Goal: Task Accomplishment & Management: Complete application form

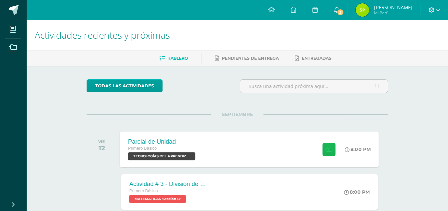
click at [326, 148] on icon at bounding box center [328, 149] width 7 height 6
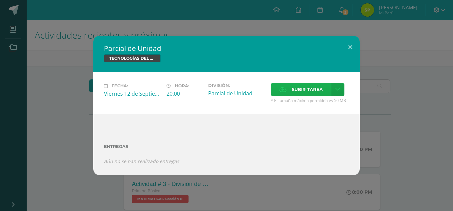
click at [310, 92] on span "Subir tarea" at bounding box center [307, 89] width 31 height 12
click at [0, 0] on input "Subir tarea" at bounding box center [0, 0] width 0 height 0
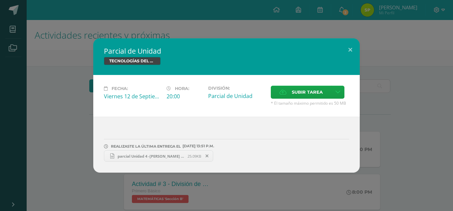
click at [148, 156] on span "parcial Unidad 4 -[PERSON_NAME] -20-B.docx" at bounding box center [150, 155] width 73 height 5
click at [296, 89] on span "Subir tarea" at bounding box center [307, 92] width 31 height 12
click at [0, 0] on input "Subir tarea" at bounding box center [0, 0] width 0 height 0
click at [353, 47] on button at bounding box center [350, 49] width 19 height 23
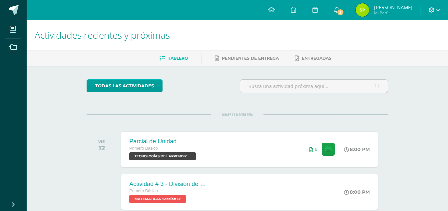
click at [369, 11] on img at bounding box center [362, 9] width 13 height 13
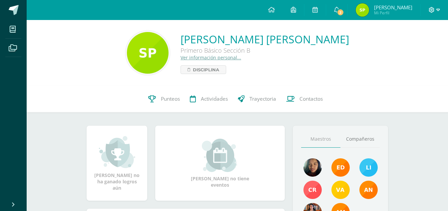
click at [438, 10] on icon at bounding box center [438, 10] width 4 height 6
click at [423, 44] on span "Cerrar sesión" at bounding box center [417, 45] width 30 height 6
